Goal: Task Accomplishment & Management: Manage account settings

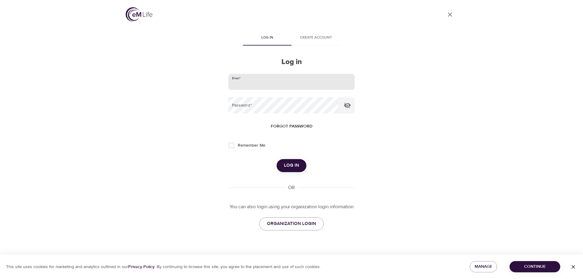
type input "[PERSON_NAME][EMAIL_ADDRESS][PERSON_NAME][DOMAIN_NAME]"
click at [276, 159] on button "Log in" at bounding box center [291, 165] width 30 height 13
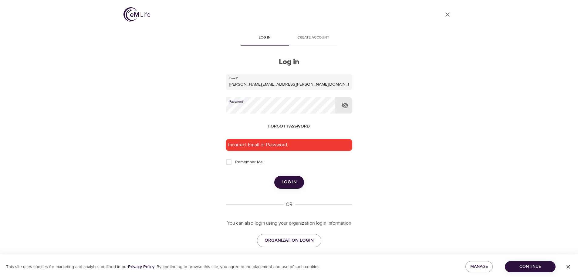
click at [274, 176] on button "Log in" at bounding box center [289, 182] width 30 height 13
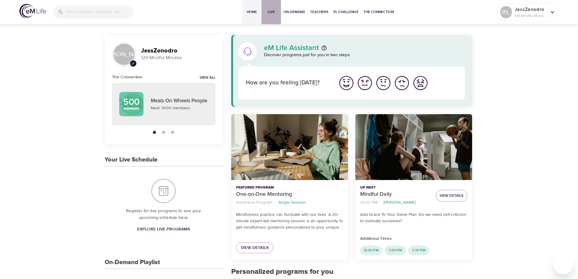
click at [265, 14] on span "Live" at bounding box center [271, 12] width 15 height 6
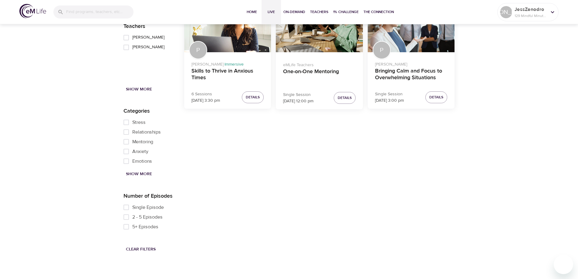
scroll to position [941, 0]
click at [208, 82] on h4 "Skills to Thrive in Anxious Times" at bounding box center [227, 75] width 73 height 15
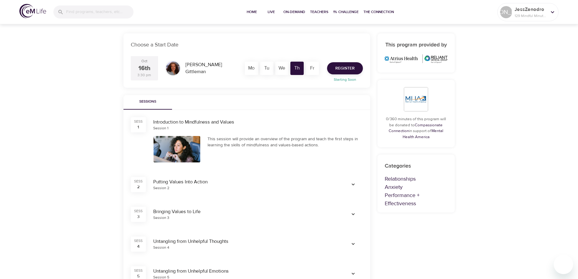
scroll to position [91, 0]
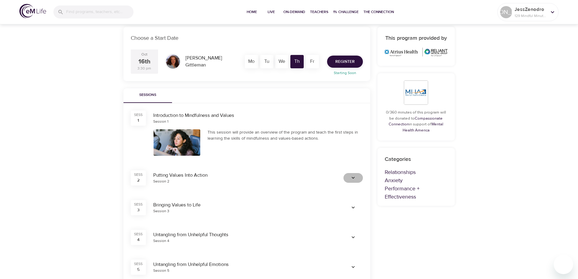
click at [352, 179] on icon "button" at bounding box center [353, 178] width 6 height 6
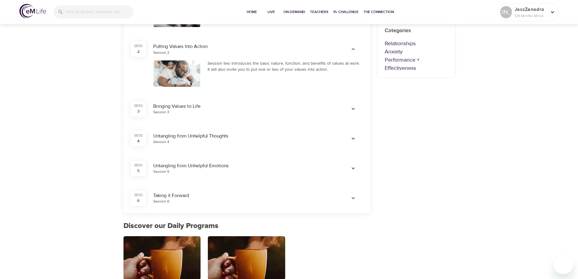
scroll to position [243, 0]
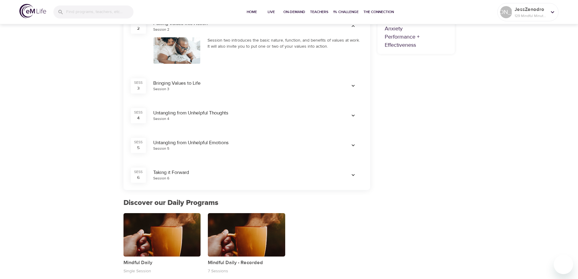
click at [351, 87] on icon "button" at bounding box center [353, 86] width 6 height 6
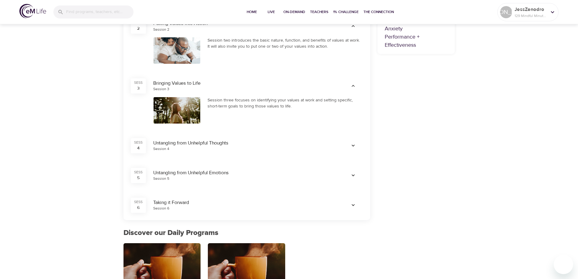
click at [353, 143] on icon "button" at bounding box center [353, 146] width 6 height 6
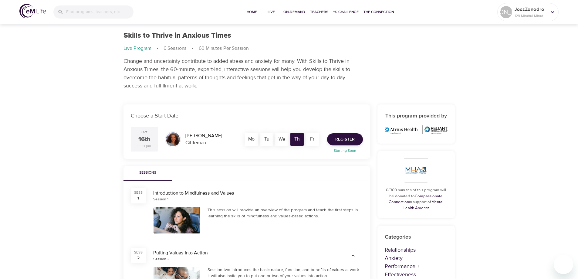
scroll to position [0, 0]
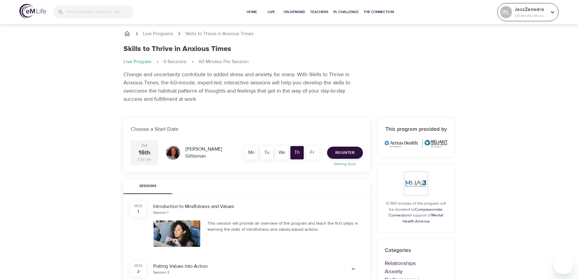
click at [553, 11] on icon at bounding box center [552, 12] width 7 height 7
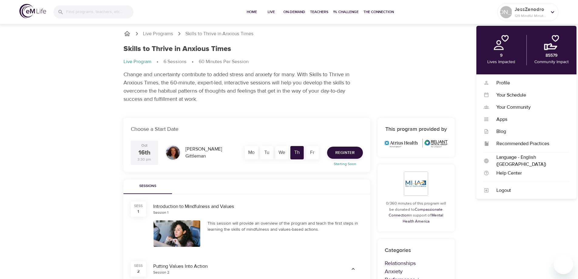
click at [417, 77] on div "Skills to Thrive in Anxious Times Live Program 6 Sessions 60 Minutes Per Sessio…" at bounding box center [289, 74] width 339 height 66
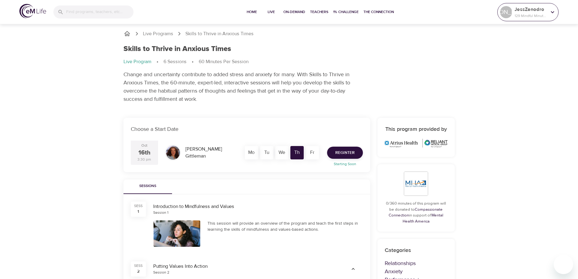
click at [527, 9] on p "JessZenodro" at bounding box center [531, 9] width 32 height 7
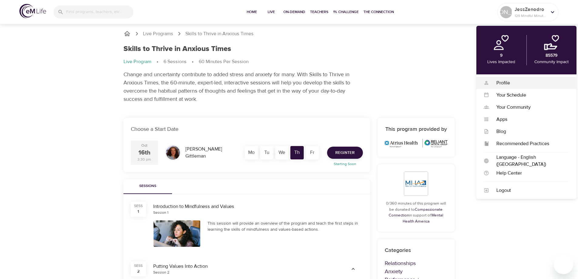
click at [505, 83] on div "Profile" at bounding box center [529, 82] width 80 height 7
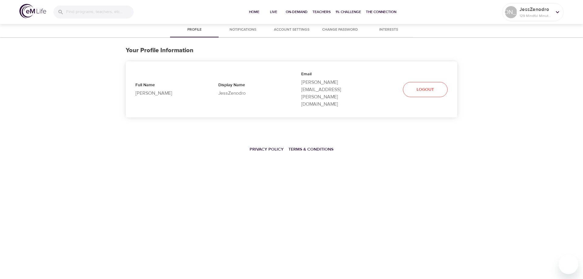
select select "10"
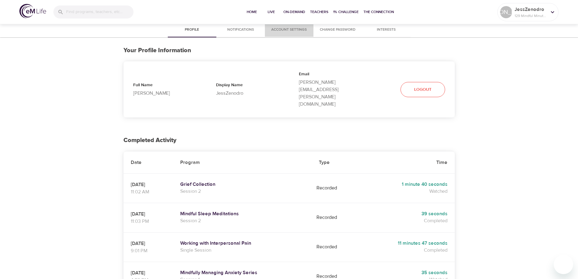
click at [279, 29] on span "Account Settings" at bounding box center [289, 30] width 41 height 6
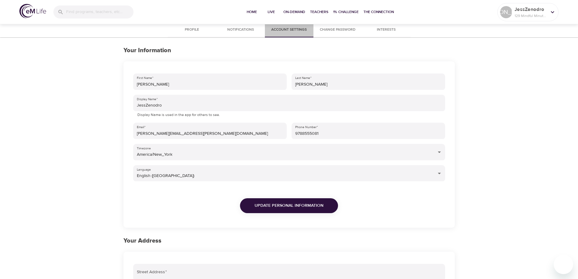
click at [271, 30] on span "Account Settings" at bounding box center [289, 30] width 41 height 6
click at [202, 29] on span "Profile" at bounding box center [191, 30] width 41 height 6
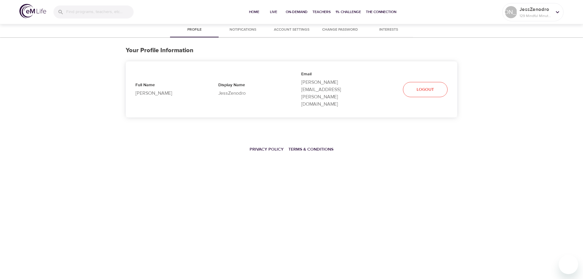
select select "10"
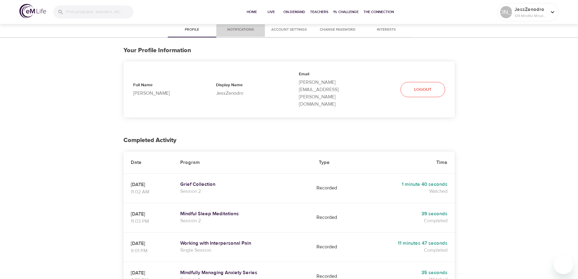
click at [237, 33] on button "Notifications" at bounding box center [240, 30] width 49 height 15
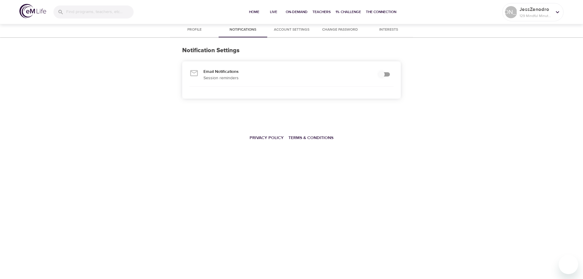
checkbox input "true"
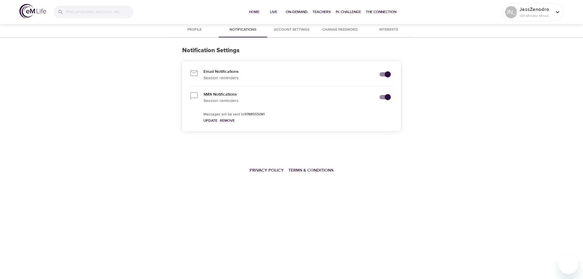
click at [287, 36] on button "Account Settings" at bounding box center [291, 30] width 49 height 15
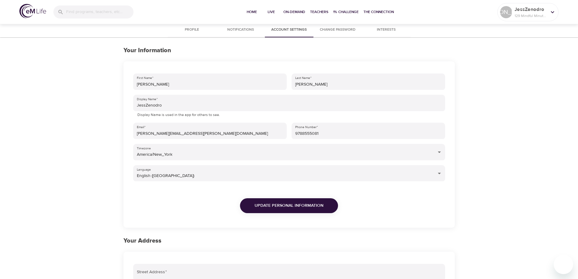
click at [331, 30] on span "Change Password" at bounding box center [337, 30] width 41 height 6
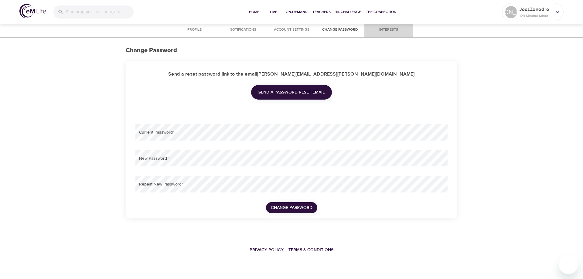
click at [392, 31] on span "Interests" at bounding box center [388, 30] width 41 height 6
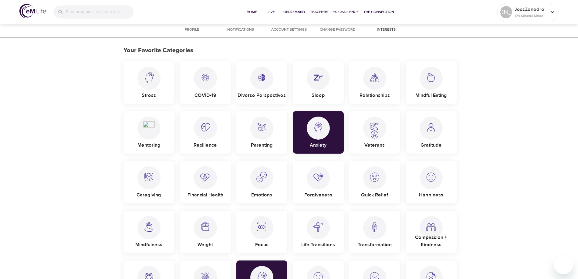
click at [188, 29] on span "Profile" at bounding box center [191, 30] width 41 height 6
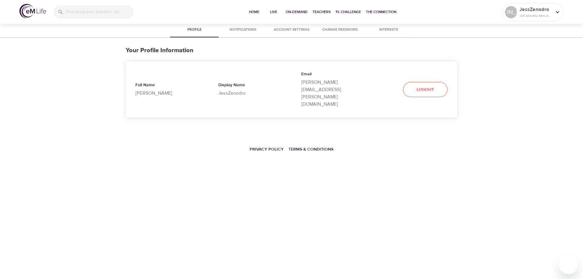
select select "10"
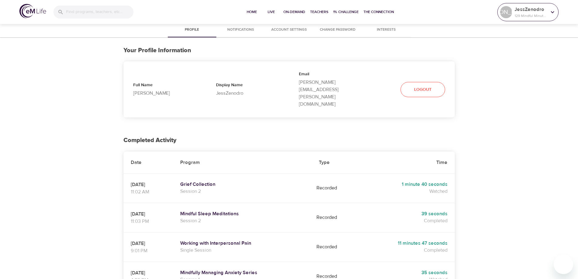
click at [528, 13] on p "129 Mindful Minutes" at bounding box center [531, 15] width 32 height 5
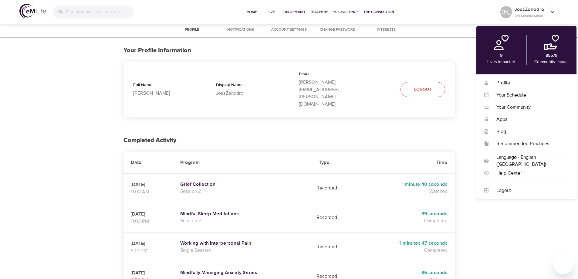
click at [286, 28] on span "Account Settings" at bounding box center [289, 30] width 41 height 6
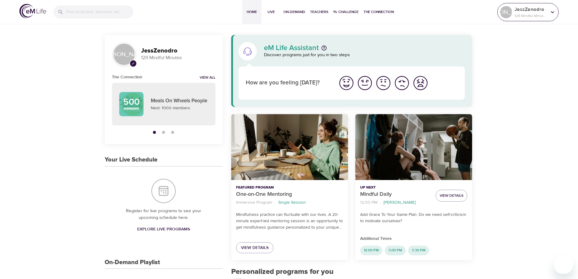
click at [538, 7] on p "JessZenodro" at bounding box center [531, 9] width 32 height 7
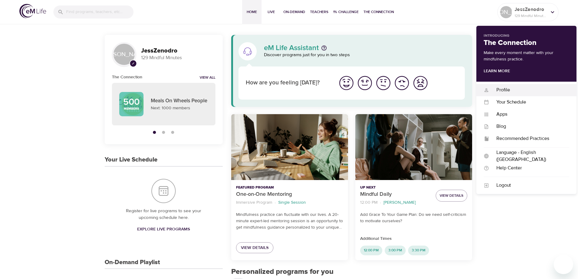
click at [509, 88] on div "Profile" at bounding box center [529, 89] width 80 height 7
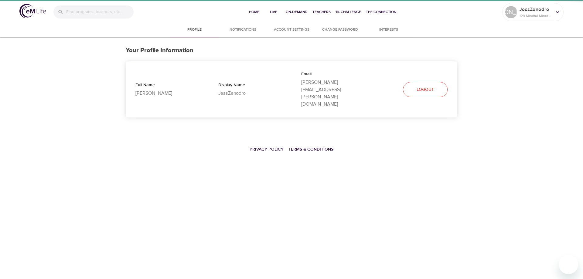
select select "10"
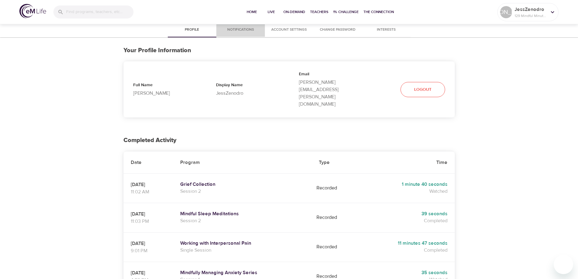
click at [244, 29] on span "Notifications" at bounding box center [240, 30] width 41 height 6
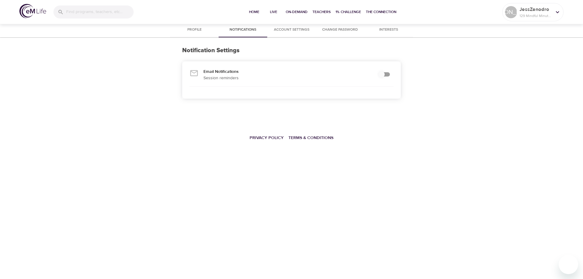
checkbox input "true"
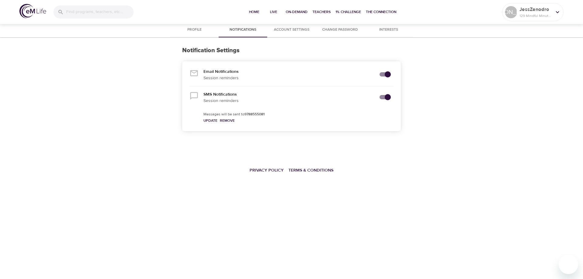
click at [283, 29] on span "Account Settings" at bounding box center [291, 30] width 41 height 6
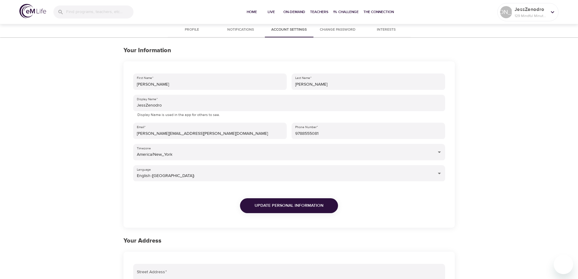
click at [333, 25] on button "Change Password" at bounding box center [337, 30] width 49 height 15
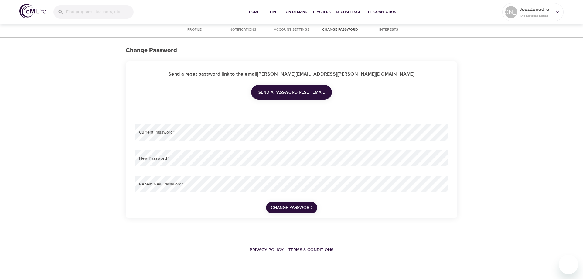
click at [234, 32] on span "Notifications" at bounding box center [242, 30] width 41 height 6
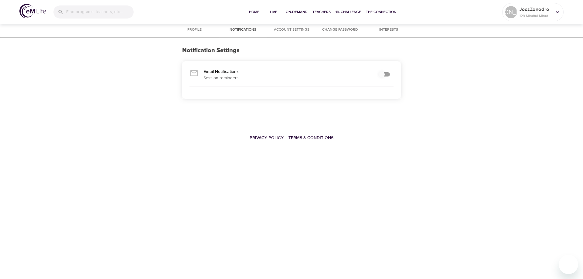
checkbox input "true"
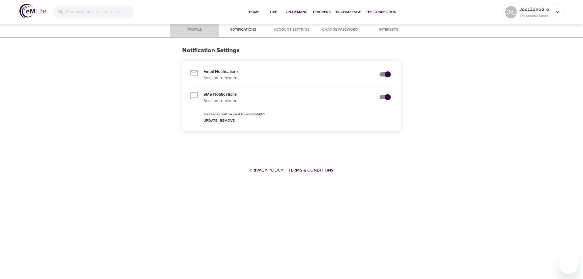
click at [199, 29] on span "Profile" at bounding box center [194, 30] width 41 height 6
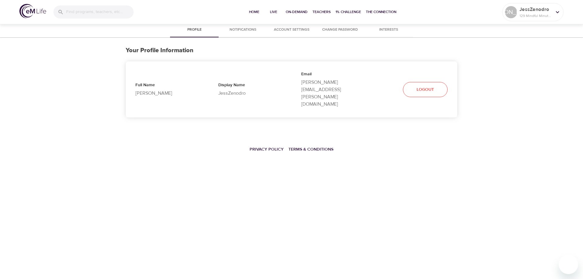
select select "10"
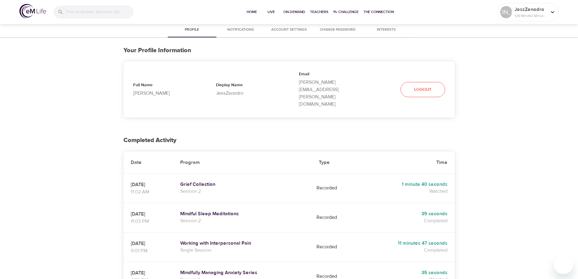
click at [56, 110] on div "Profile Notifications Account Settings Change Password Interests Your Profile I…" at bounding box center [289, 282] width 578 height 519
select select "10"
click at [512, 18] on div "[PERSON_NAME]" at bounding box center [506, 12] width 15 height 15
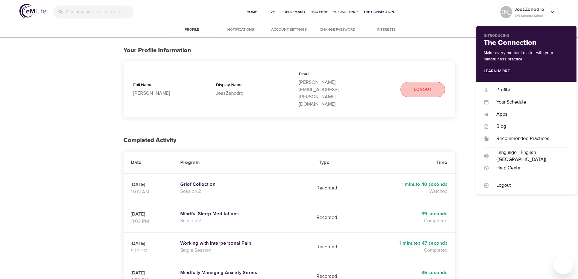
click at [434, 82] on button "Logout" at bounding box center [423, 89] width 45 height 15
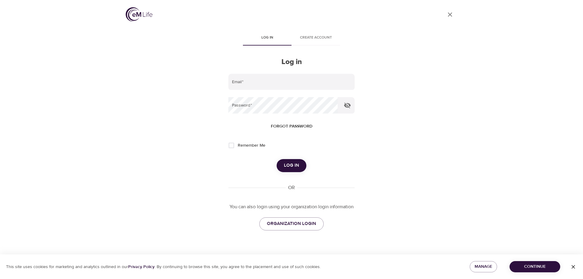
click at [322, 35] on span "Create account" at bounding box center [315, 38] width 41 height 6
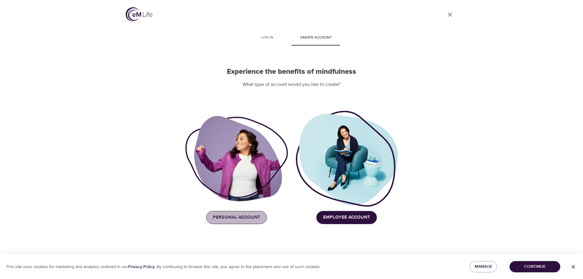
click at [236, 218] on span "Personal Account" at bounding box center [236, 217] width 47 height 8
